Goal: Transaction & Acquisition: Purchase product/service

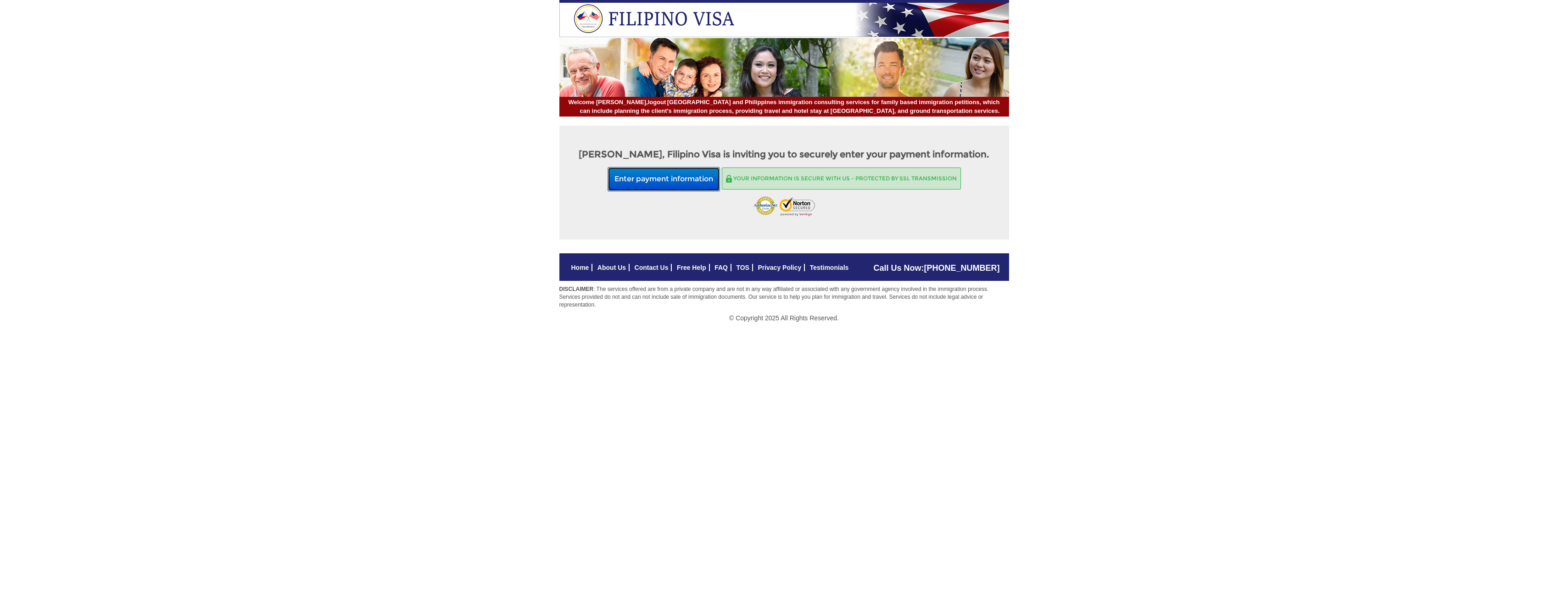
click at [665, 181] on button "Enter payment information" at bounding box center [663, 179] width 113 height 24
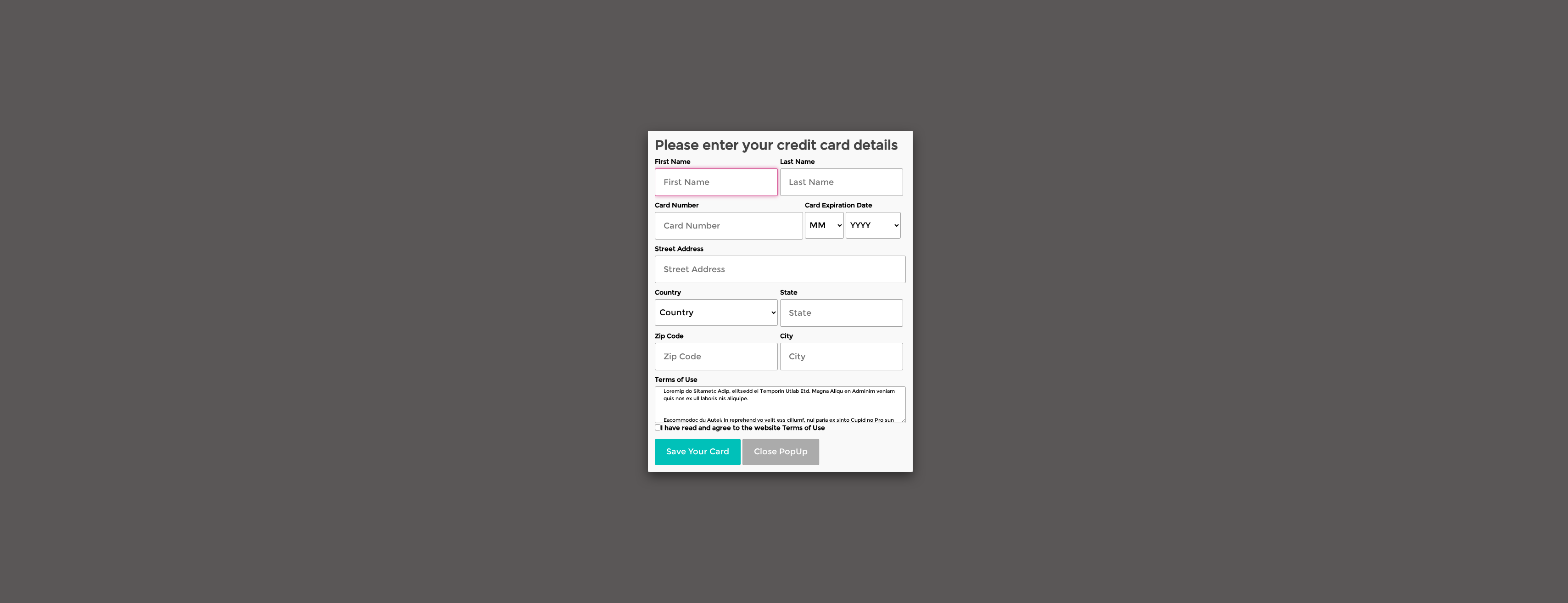
click at [691, 184] on input "text" at bounding box center [716, 182] width 123 height 27
type input "timothy"
type input "sanford"
type input "4120 S Fm 2869"
select select "US"
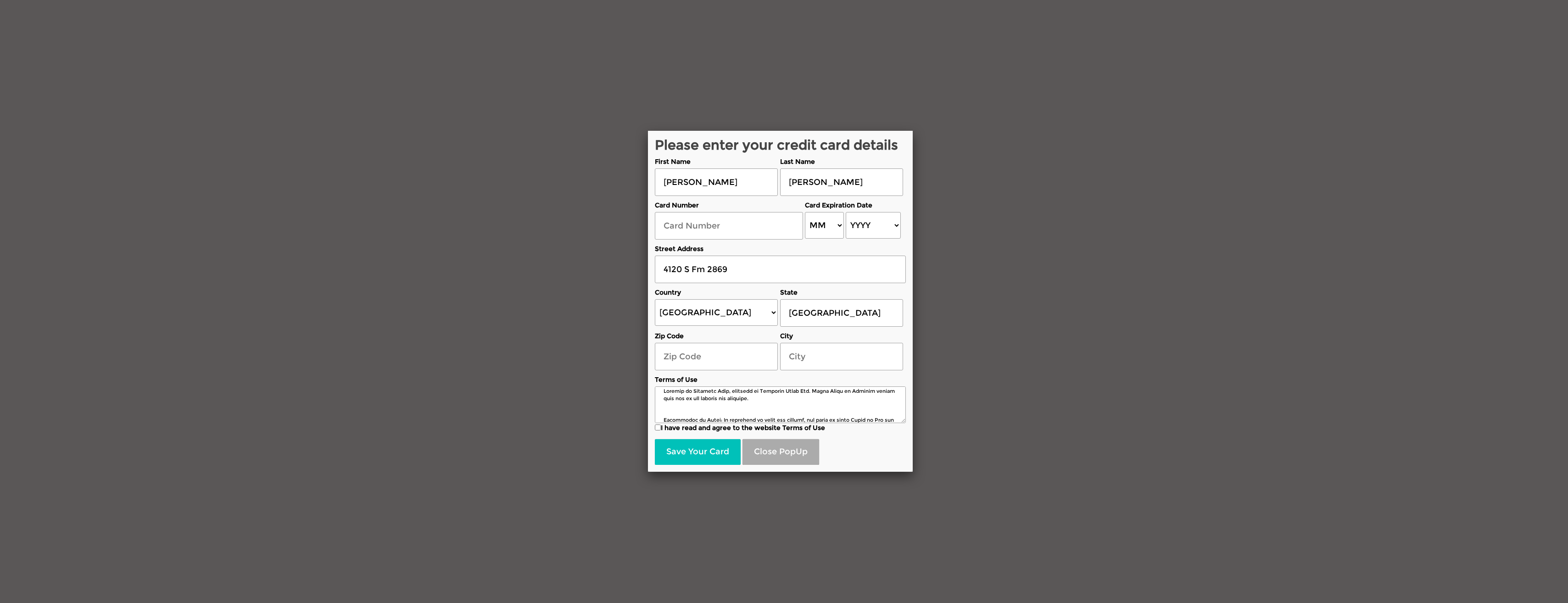
select select "[US_STATE]"
type input "75765"
type input "Hawkins"
type input "Maritess"
click at [729, 225] on input "text" at bounding box center [729, 226] width 149 height 27
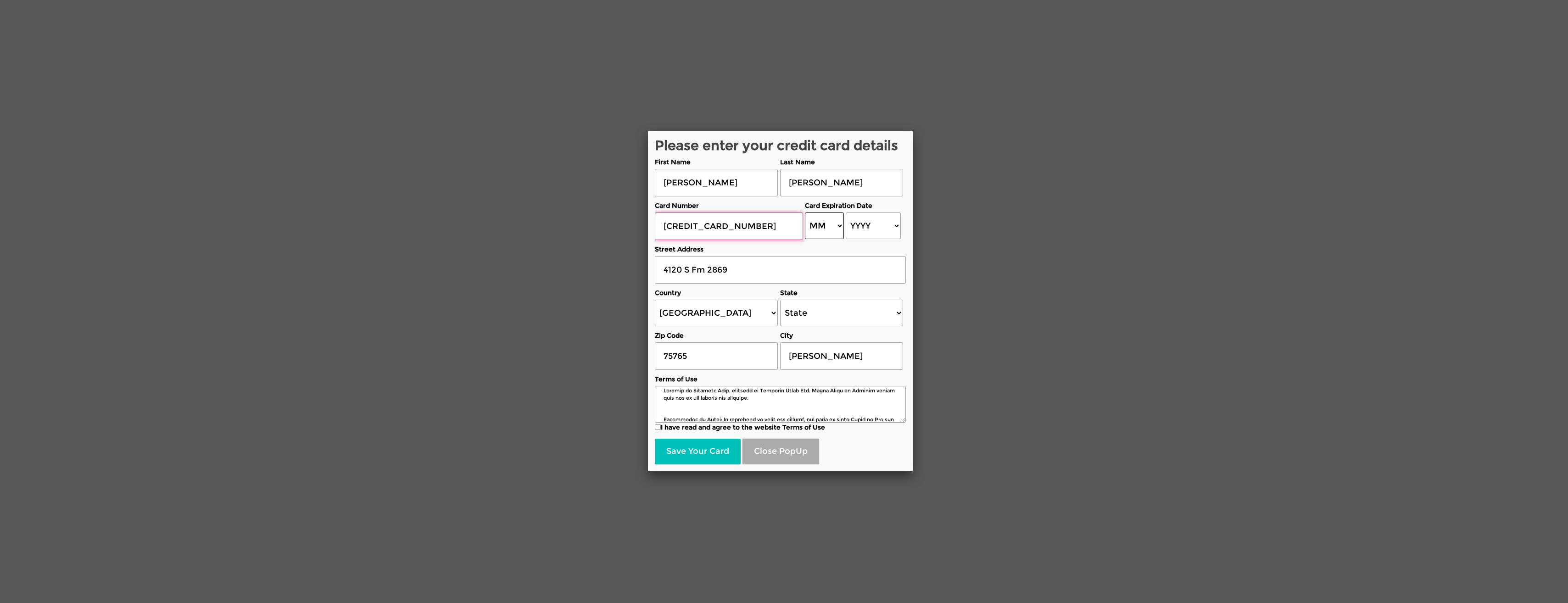
type input "4270825053243890"
click at [830, 230] on select "MM 01 02 03 04 05 06 07 08 09 10 11 12" at bounding box center [824, 226] width 39 height 27
select select "03"
click at [805, 212] on select "MM 01 02 03 04 05 06 07 08 09 10 11 12" at bounding box center [824, 226] width 39 height 27
click at [879, 225] on select "YYYY 2025 2026 2027 2028 2029 2030 2031 2032 2033 2034 2035 2036 2037 2038 2039…" at bounding box center [873, 226] width 55 height 27
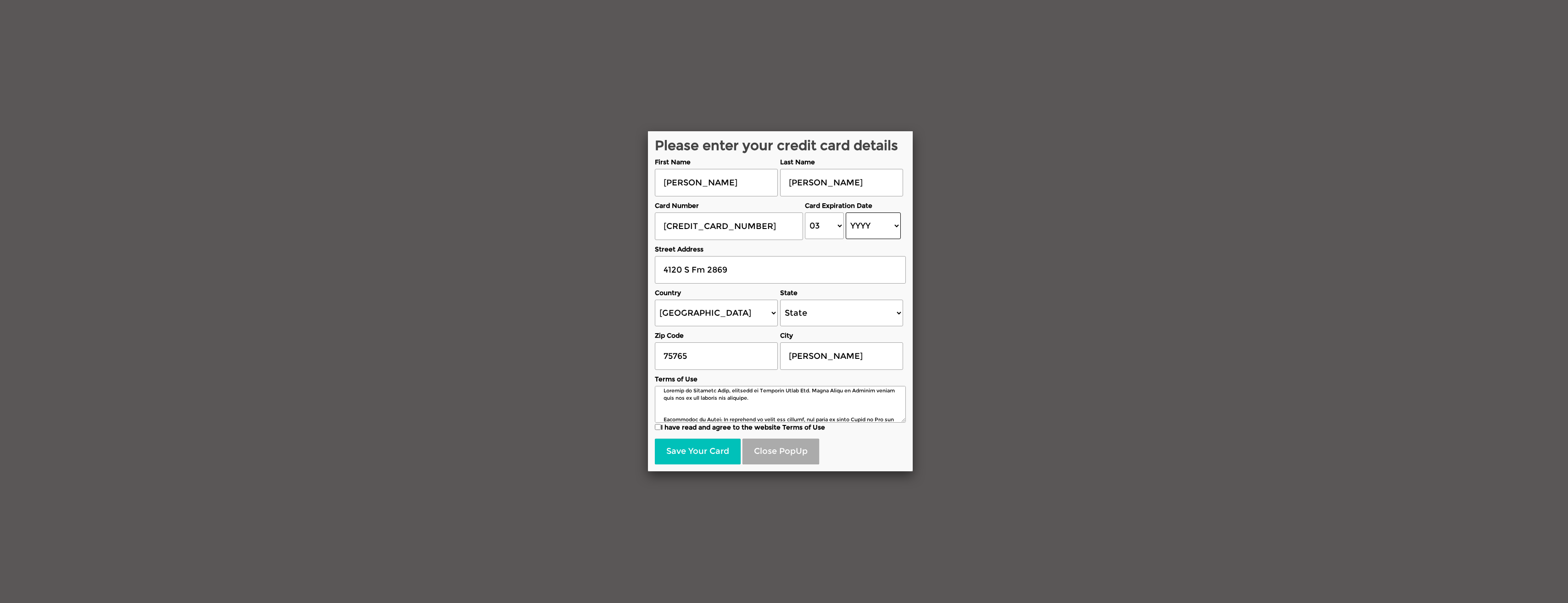
select select "2027"
click at [845, 212] on select "YYYY 2025 2026 2027 2028 2029 2030 2031 2032 2033 2034 2035 2036 2037 2038 2039…" at bounding box center [873, 226] width 55 height 27
click at [660, 428] on input "I have read and agree to the website Terms of Use" at bounding box center [658, 427] width 6 height 6
checkbox input "true"
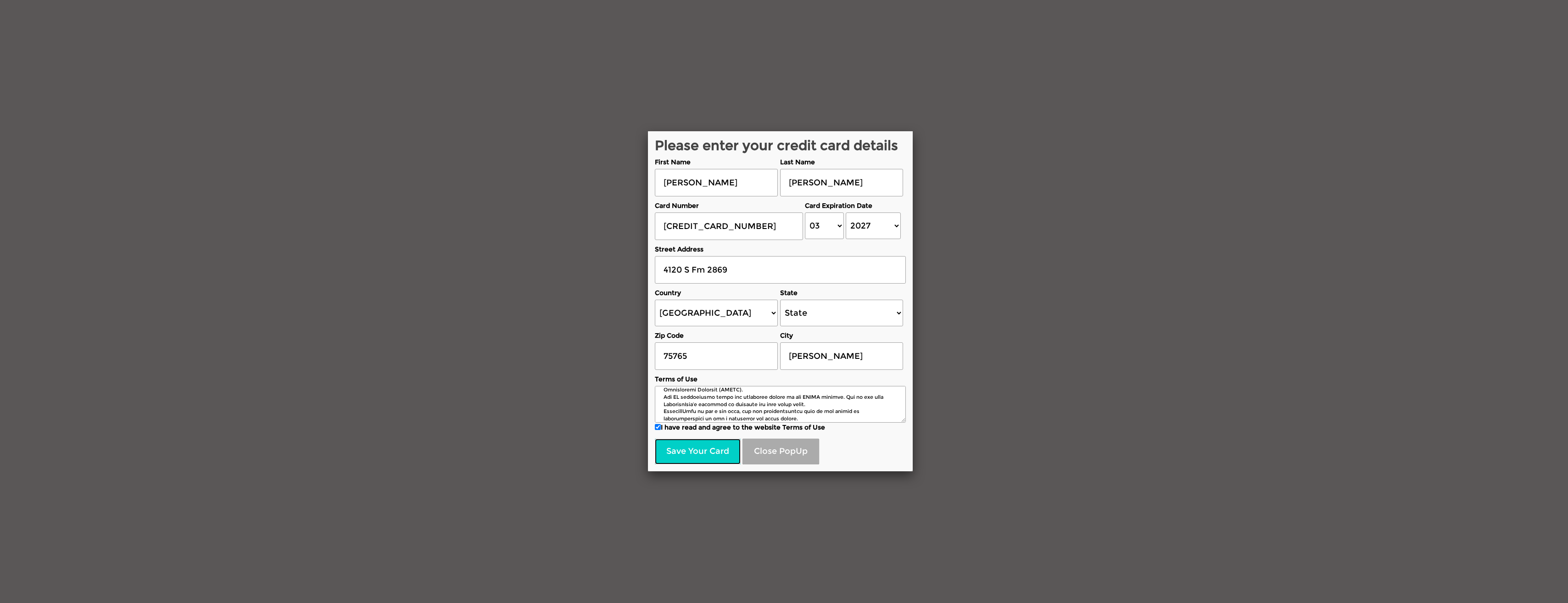
click at [696, 453] on button "Save Your Card" at bounding box center [698, 451] width 86 height 26
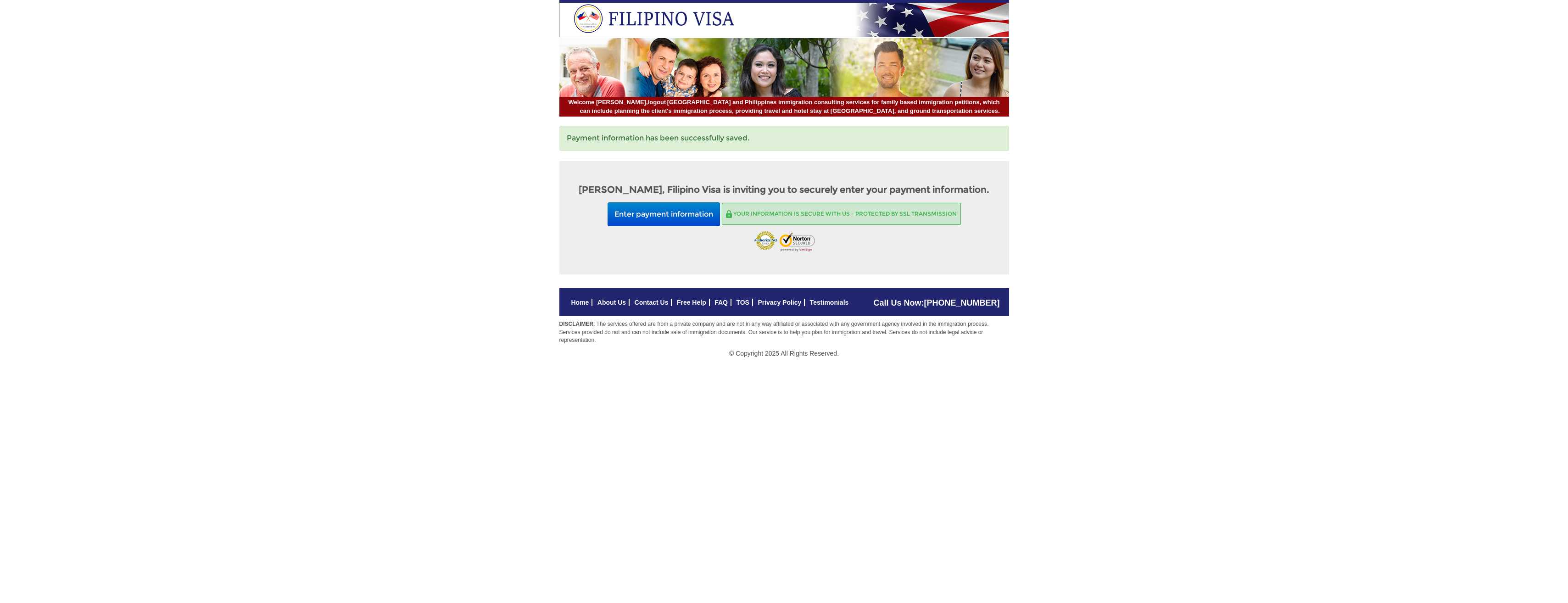
click at [416, 327] on footer "Call Us Now: [PHONE_NUMBER] Home About Us Contact Us Free Help FAQ TOS Privacy …" at bounding box center [784, 322] width 1568 height 69
click at [652, 218] on button "Enter payment information" at bounding box center [663, 214] width 113 height 24
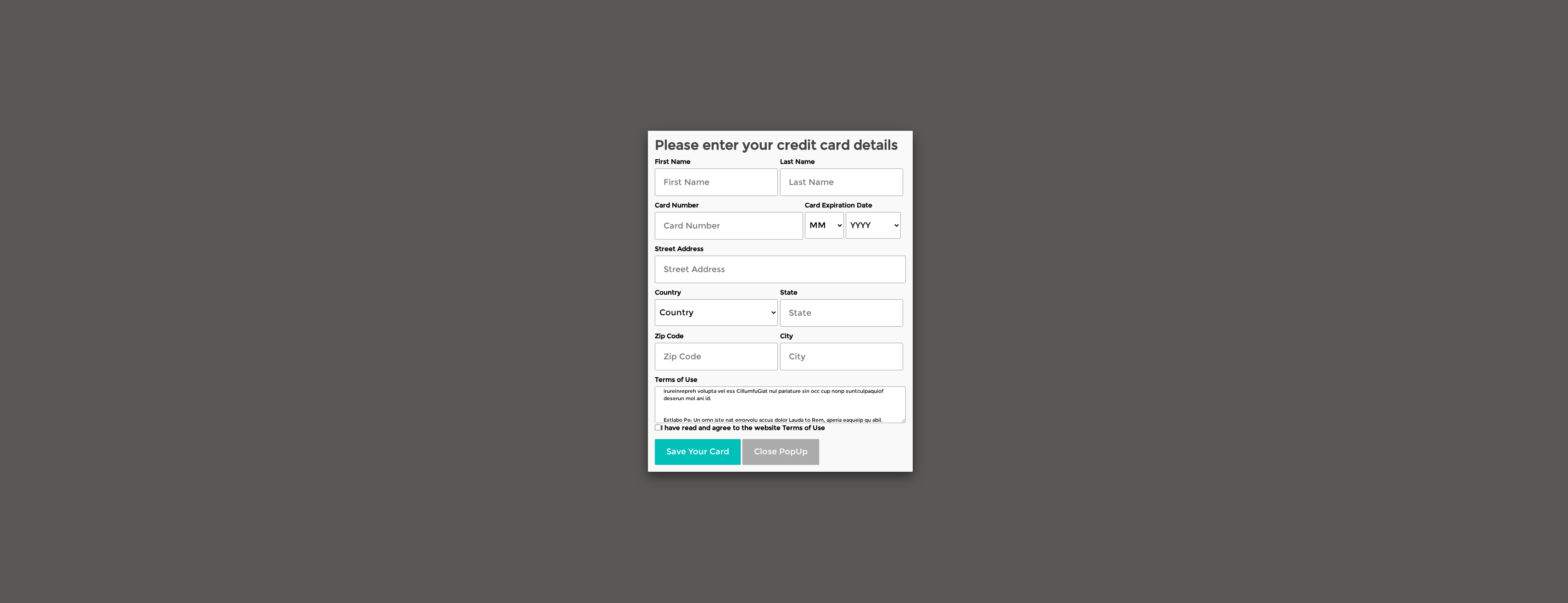
scroll to position [1404, 0]
click at [1081, 75] on div "Please enter your credit card details First Name Last Name Card Number Card Exp…" at bounding box center [784, 301] width 1568 height 603
